Goal: Information Seeking & Learning: Understand process/instructions

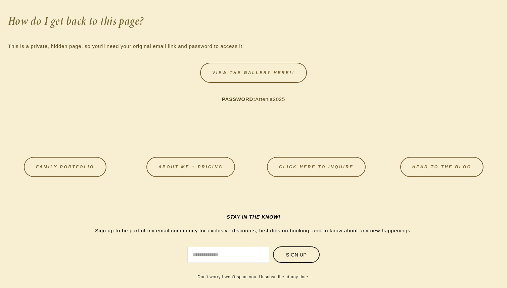
scroll to position [1171, 0]
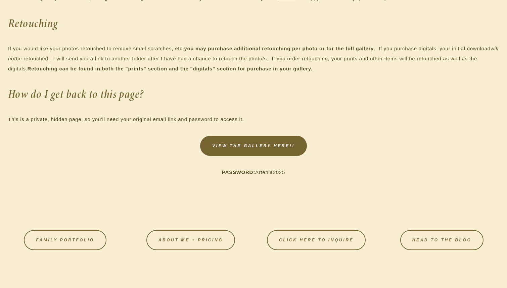
click at [276, 143] on link "VIEW THE GALLERY HERE!!" at bounding box center [253, 146] width 107 height 20
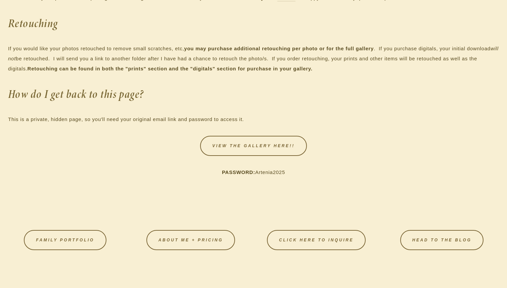
drag, startPoint x: 287, startPoint y: 174, endPoint x: 257, endPoint y: 171, distance: 29.4
click at [257, 172] on p "PASSWORD: Artenia2025" at bounding box center [253, 172] width 490 height 10
copy p "Artenia2025"
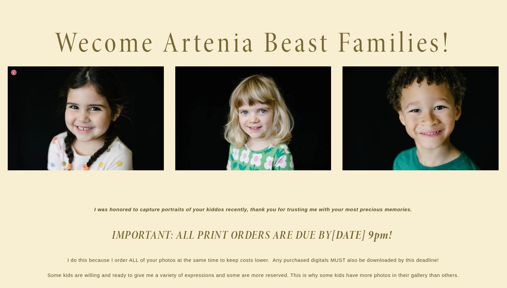
scroll to position [44, 0]
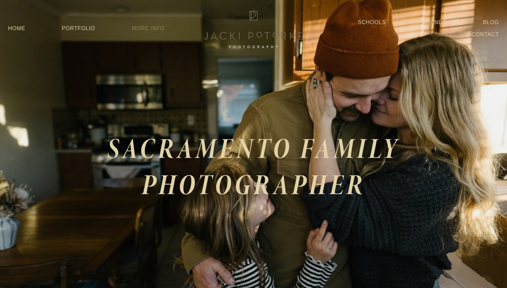
click at [143, 28] on link "More Info" at bounding box center [148, 28] width 33 height 12
